Goal: Find specific page/section: Find specific page/section

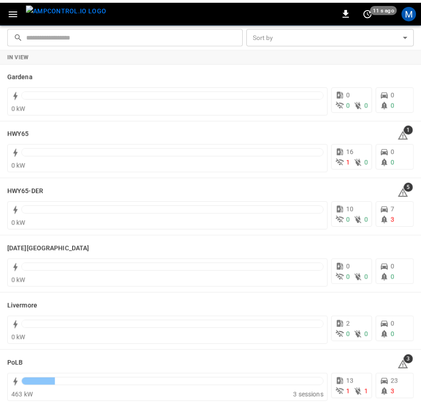
scroll to position [143, 0]
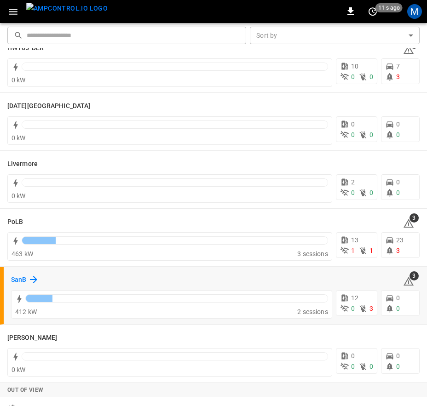
click at [34, 280] on icon at bounding box center [33, 279] width 7 height 7
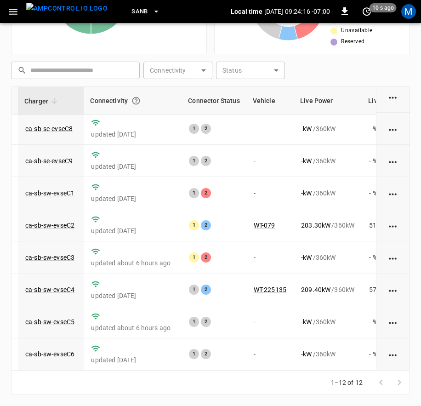
scroll to position [142, 84]
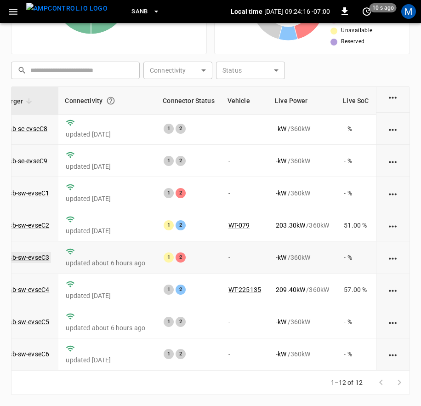
click at [30, 252] on link "ca-sb-sw-evseC3" at bounding box center [24, 257] width 53 height 11
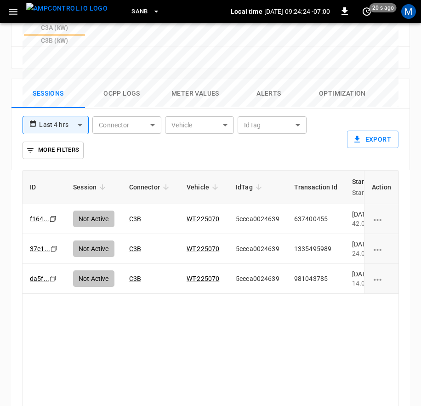
scroll to position [480, 0]
